Goal: Find specific page/section: Find specific page/section

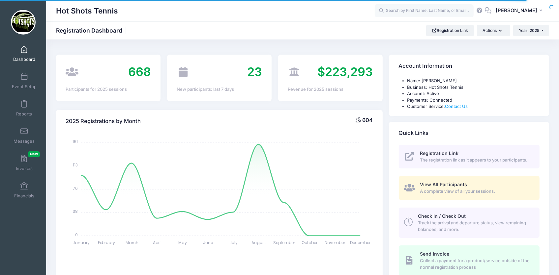
select select
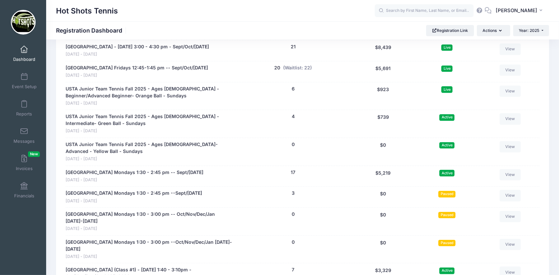
scroll to position [1453, 0]
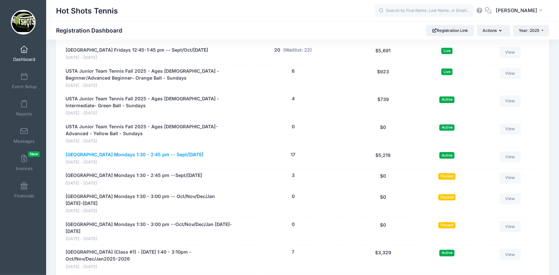
click at [200, 158] on link "[GEOGRAPHIC_DATA] Mondays 1:30 - 2:45 pm -- Sept/[DATE]" at bounding box center [135, 155] width 138 height 7
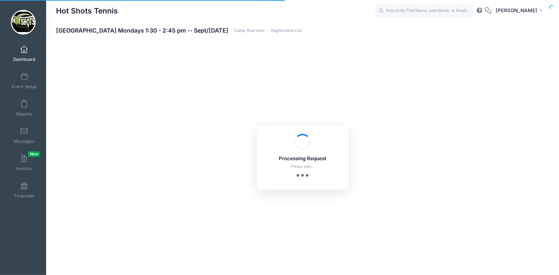
select select "10"
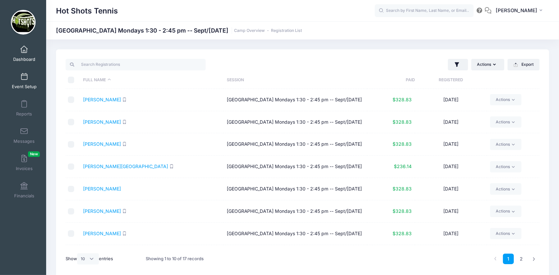
click at [24, 80] on span at bounding box center [24, 76] width 0 height 7
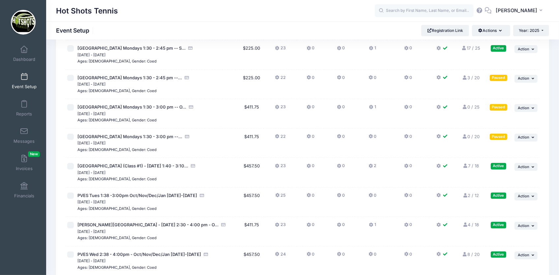
scroll to position [1695, 0]
